Goal: Task Accomplishment & Management: Use online tool/utility

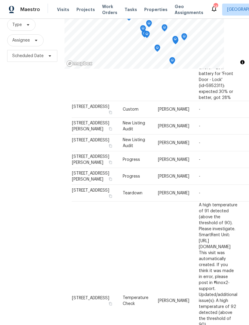
scroll to position [19, 0]
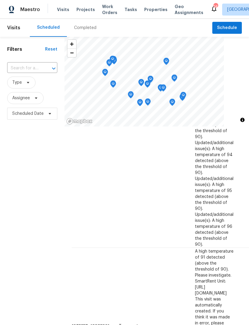
scroll to position [254, 0]
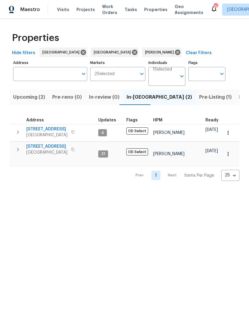
click at [39, 145] on span "3800 Mayfair Dr" at bounding box center [46, 146] width 41 height 6
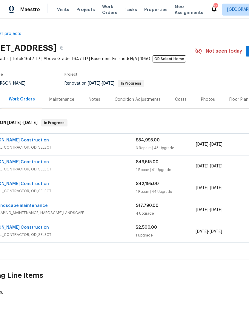
scroll to position [0, 23]
click at [21, 204] on link "S&S Landscape maintenance" at bounding box center [18, 205] width 62 height 4
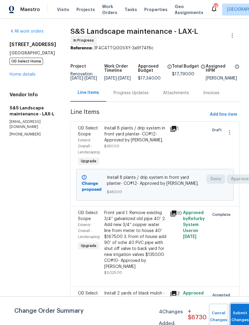
click at [238, 315] on button "Submit Changes" at bounding box center [240, 317] width 19 height 26
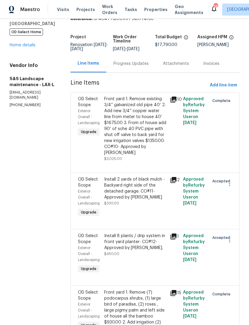
scroll to position [13, 0]
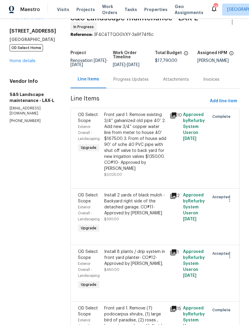
click at [24, 62] on link "Home details" at bounding box center [23, 61] width 26 height 4
